Goal: Task Accomplishment & Management: Manage account settings

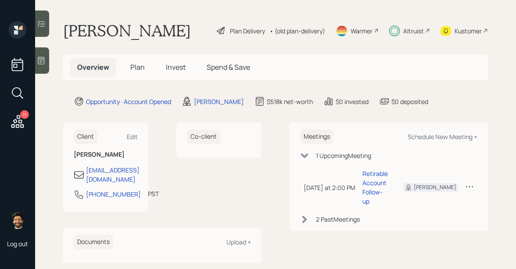
click at [174, 74] on h5 "Invest" at bounding box center [176, 67] width 34 height 19
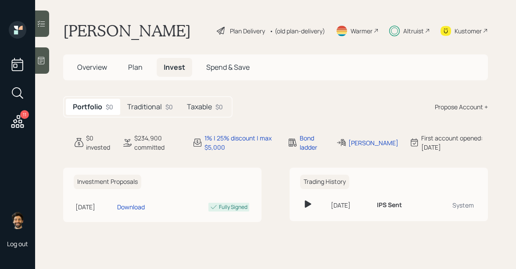
click at [165, 106] on div "Traditional $0" at bounding box center [150, 107] width 60 height 16
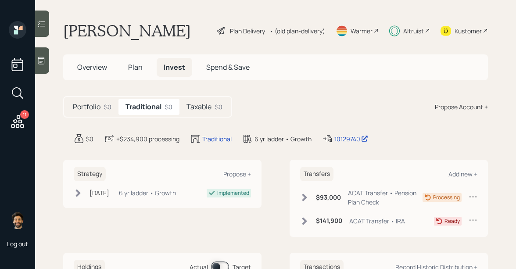
click at [303, 199] on icon at bounding box center [304, 197] width 5 height 7
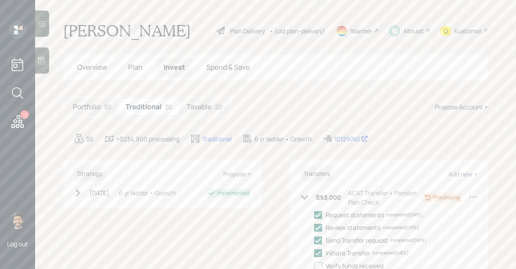
click at [309, 199] on div "$93,000 ACAT Transfer • Pension Plan Check" at bounding box center [361, 197] width 122 height 18
